Goal: Task Accomplishment & Management: Manage account settings

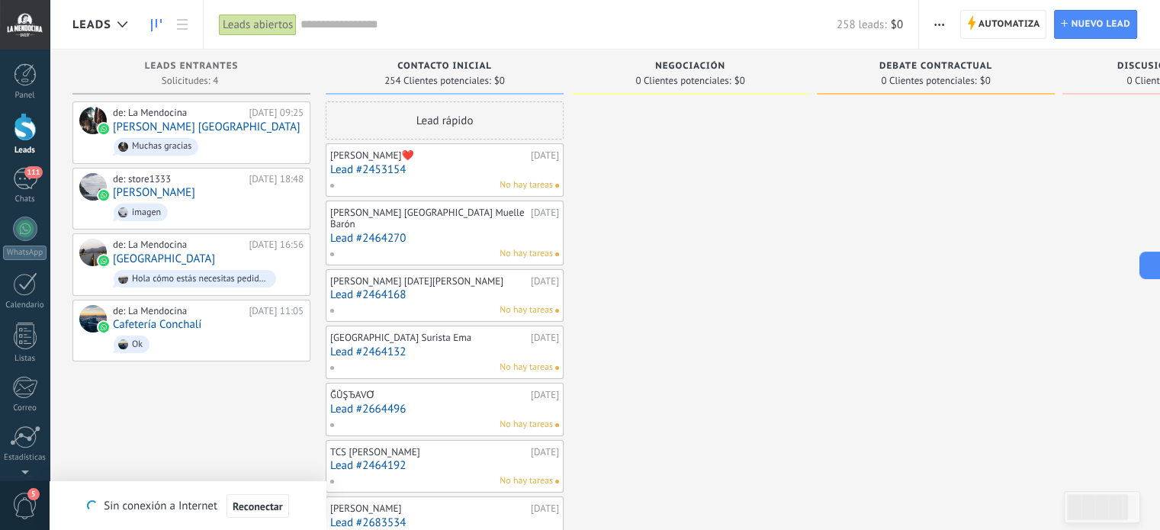
scroll to position [22, 0]
click at [22, 21] on div at bounding box center [25, 25] width 50 height 50
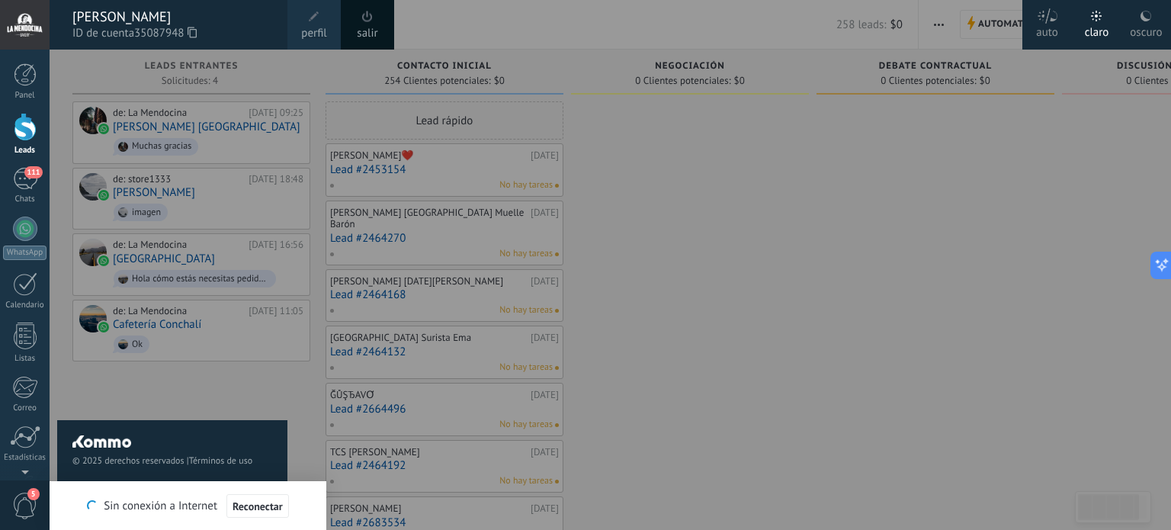
click at [362, 17] on span at bounding box center [367, 16] width 11 height 11
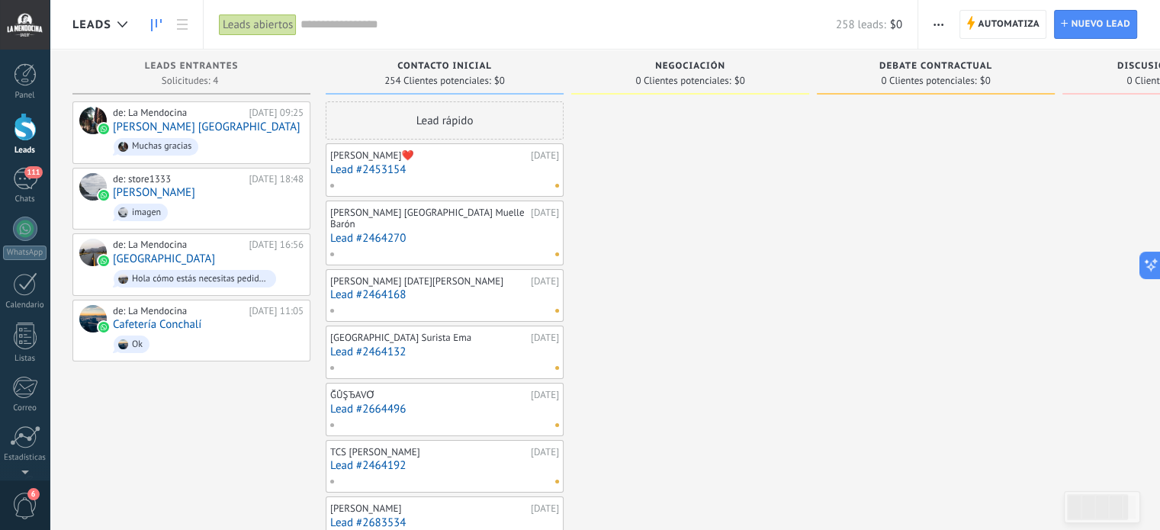
scroll to position [483, 0]
